Goal: Navigation & Orientation: Find specific page/section

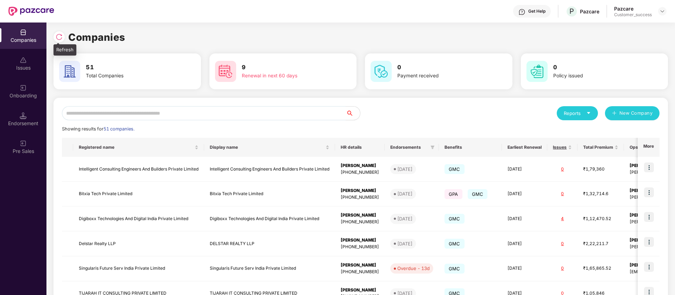
click at [62, 40] on div at bounding box center [58, 36] width 11 height 11
